Goal: Task Accomplishment & Management: Use online tool/utility

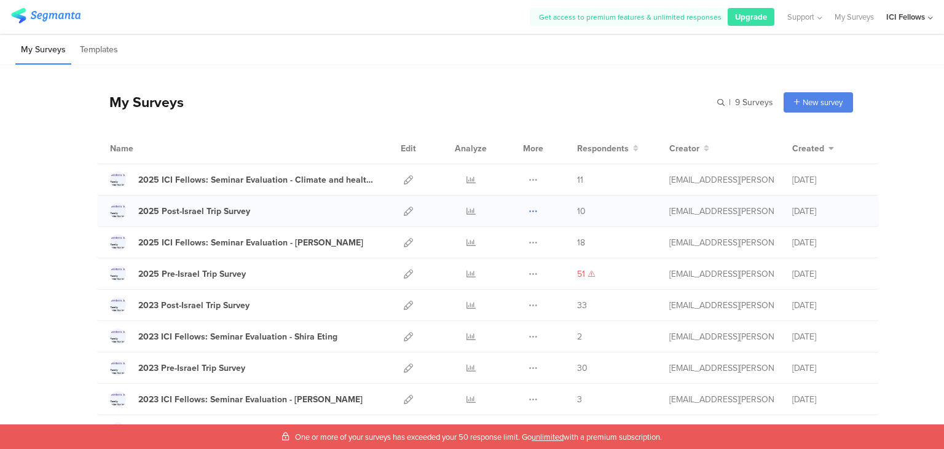
click at [530, 212] on icon at bounding box center [533, 211] width 9 height 9
click at [404, 211] on icon at bounding box center [408, 211] width 9 height 9
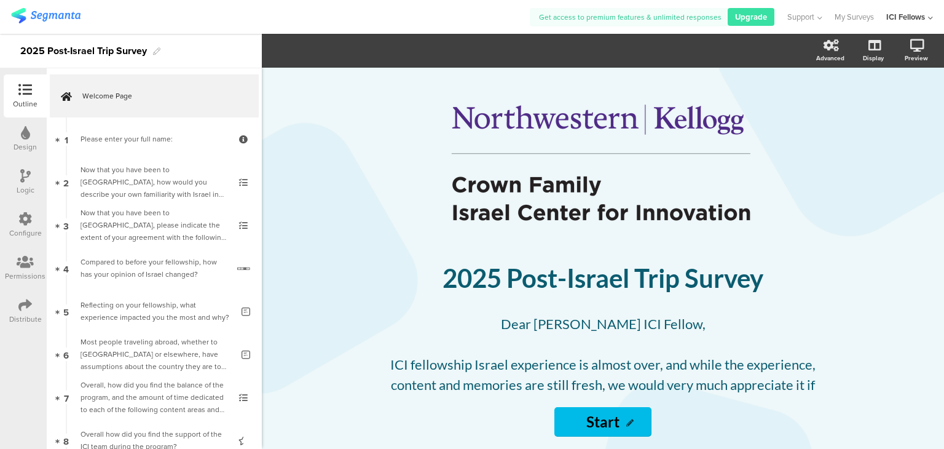
click at [20, 320] on div "Distribute" at bounding box center [25, 318] width 33 height 11
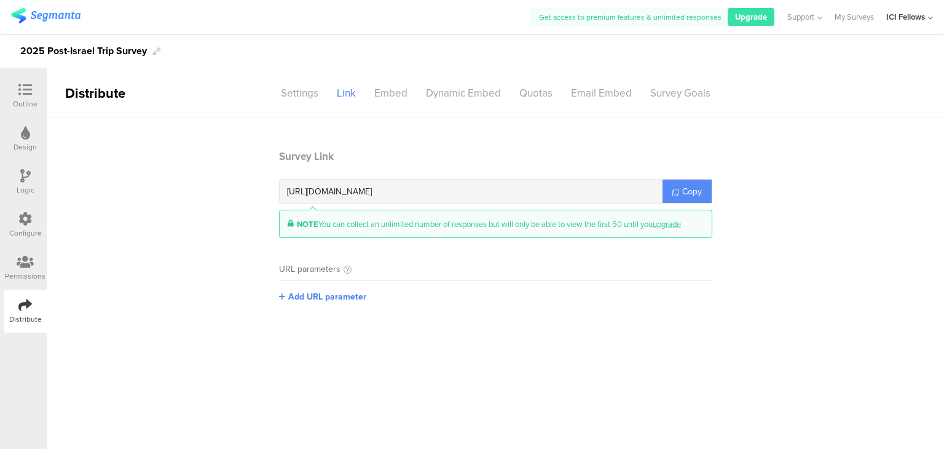
click at [683, 192] on span "Copy" at bounding box center [692, 191] width 20 height 13
